Goal: Information Seeking & Learning: Find specific fact

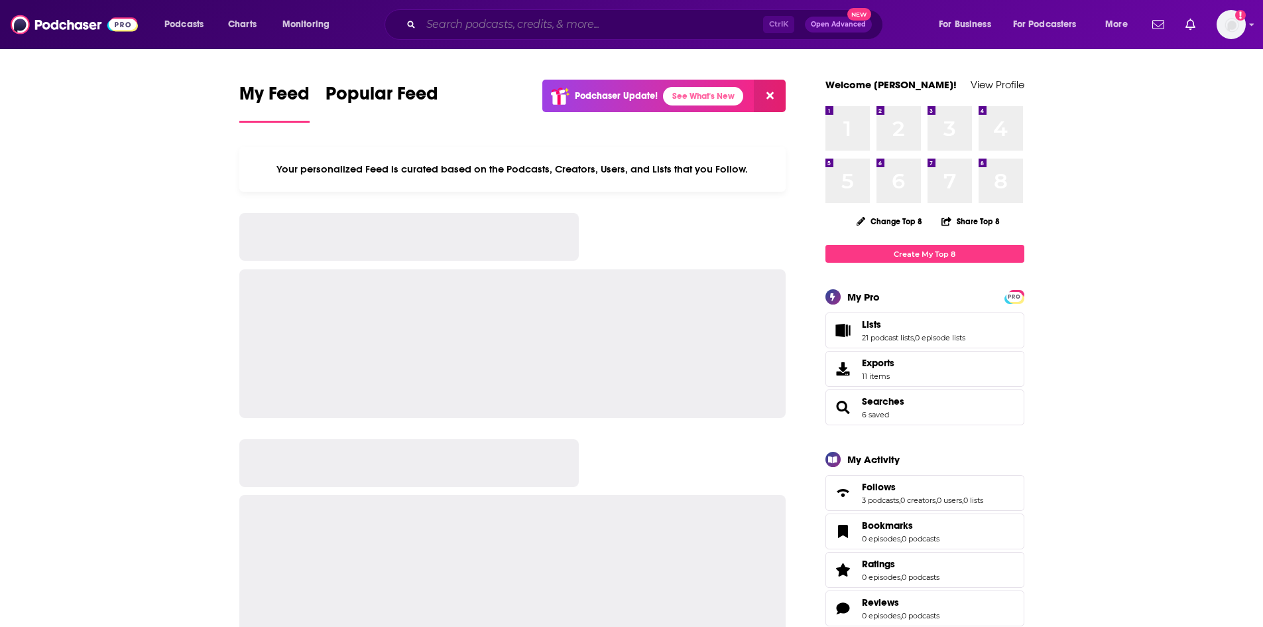
click at [556, 19] on input "Search podcasts, credits, & more..." at bounding box center [592, 24] width 342 height 21
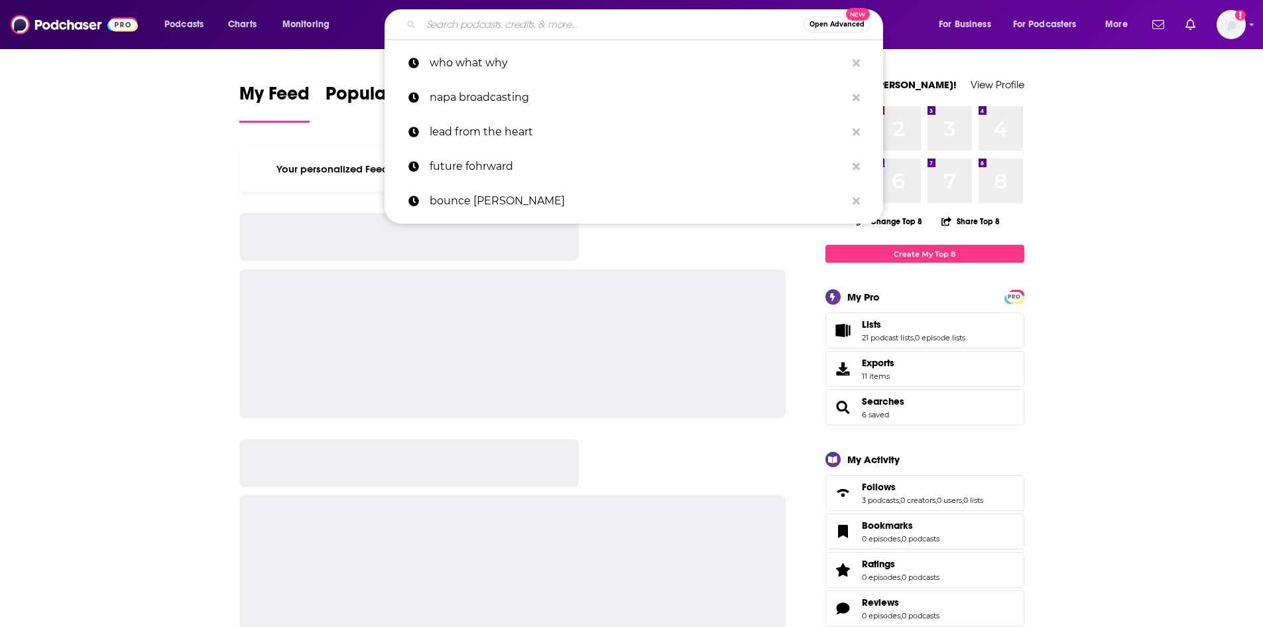
paste input "• Well with [PERSON_NAME]"
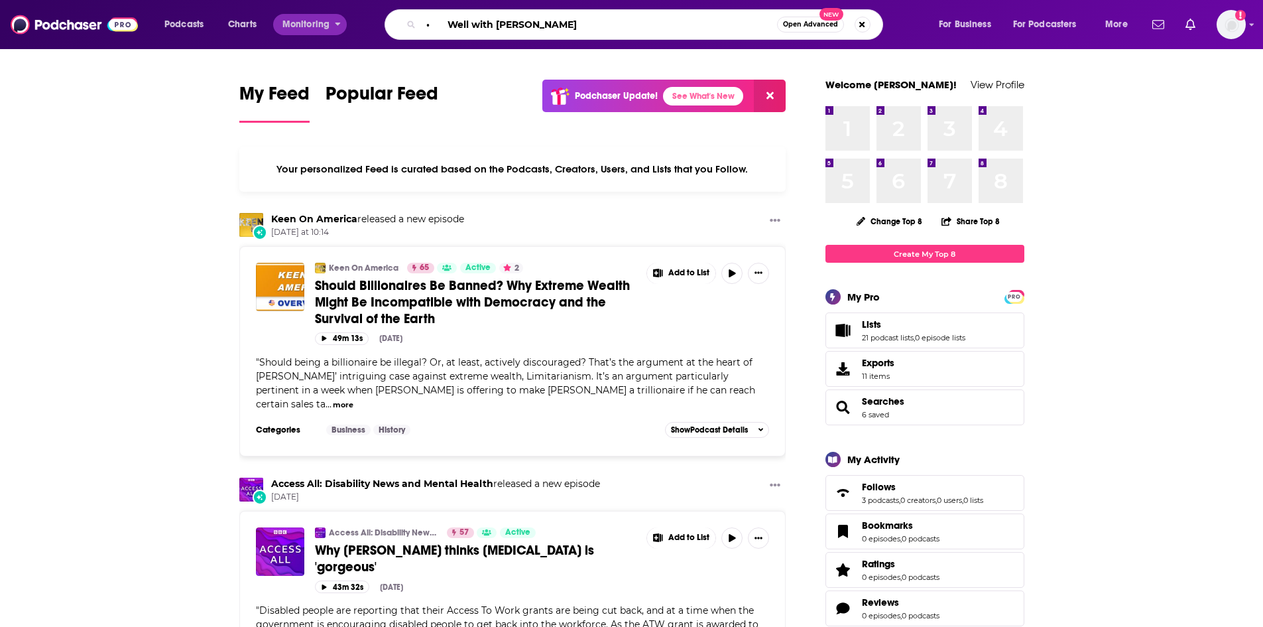
drag, startPoint x: 446, startPoint y: 21, endPoint x: 337, endPoint y: 19, distance: 108.8
click at [337, 19] on div "Podcasts Charts Monitoring • Well with [PERSON_NAME] Open Advanced New For Busi…" at bounding box center [647, 24] width 985 height 31
type input "Well with [PERSON_NAME]"
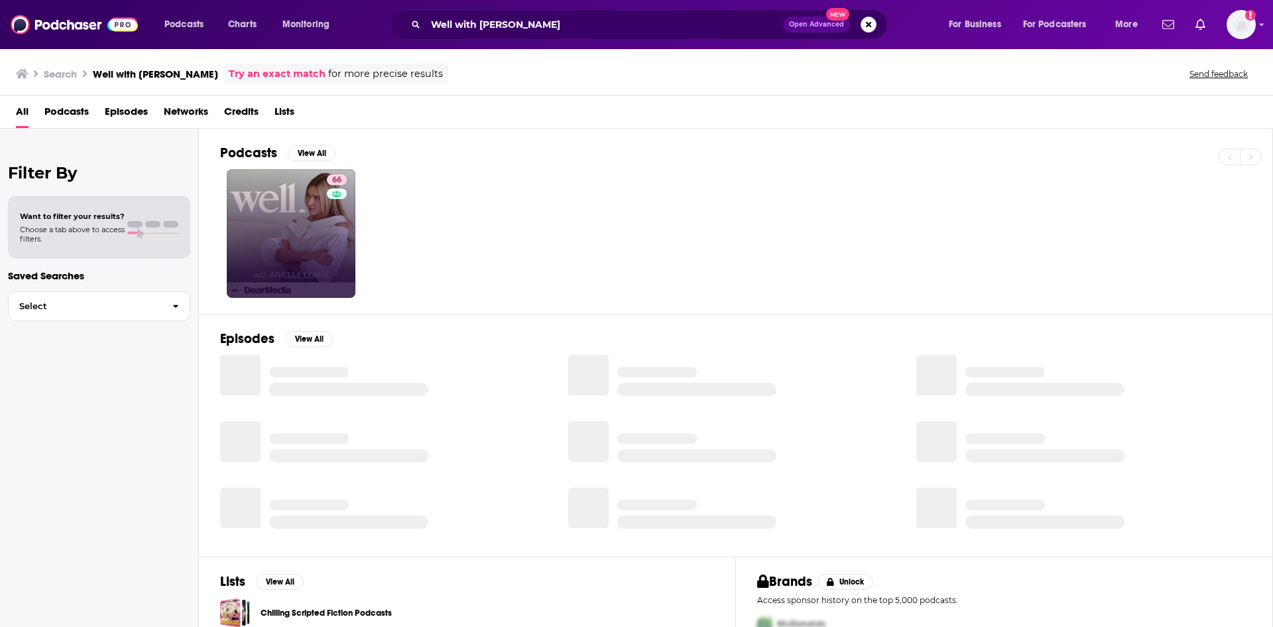
click at [319, 235] on link "66" at bounding box center [291, 233] width 129 height 129
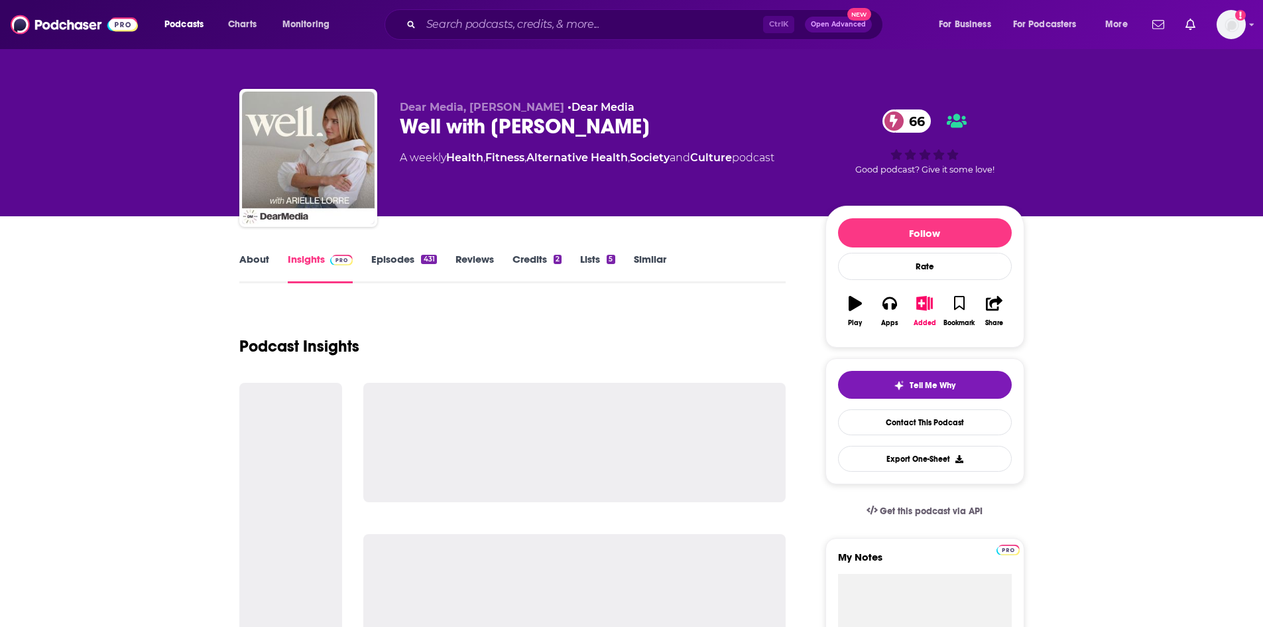
click at [304, 263] on link "Insights" at bounding box center [321, 268] width 66 height 31
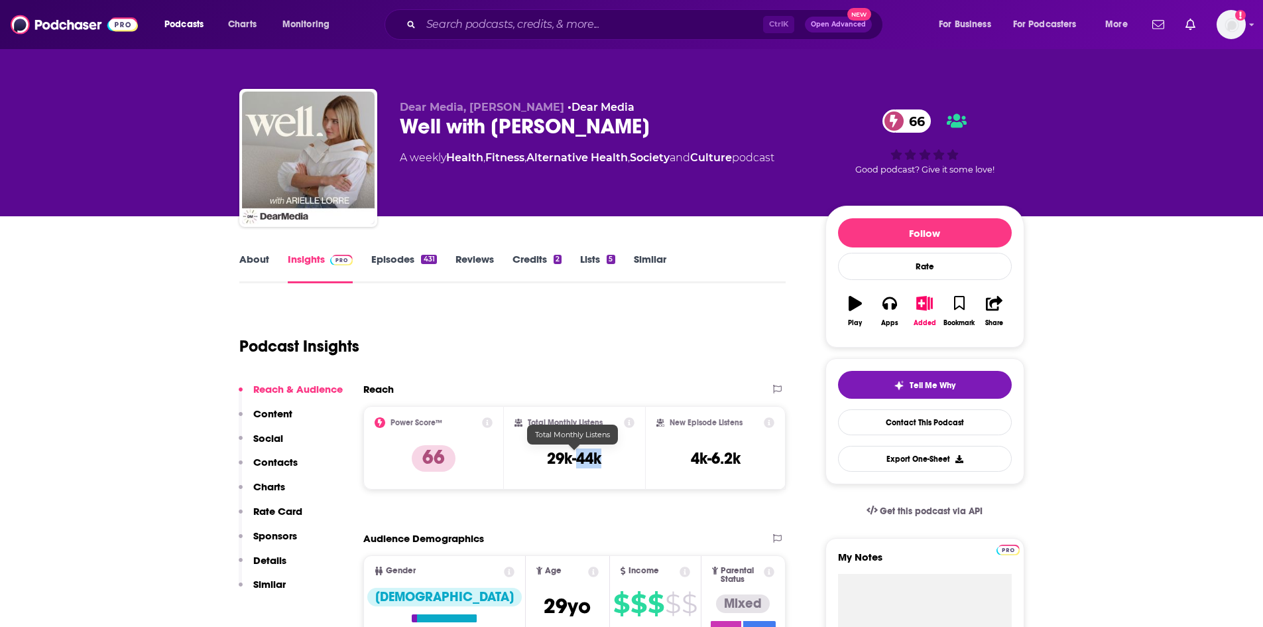
drag, startPoint x: 603, startPoint y: 463, endPoint x: 579, endPoint y: 461, distance: 24.0
click at [578, 461] on div "Total Monthly Listens 29k-44k" at bounding box center [575, 447] width 120 height 61
copy h3 "44k"
